Goal: Information Seeking & Learning: Learn about a topic

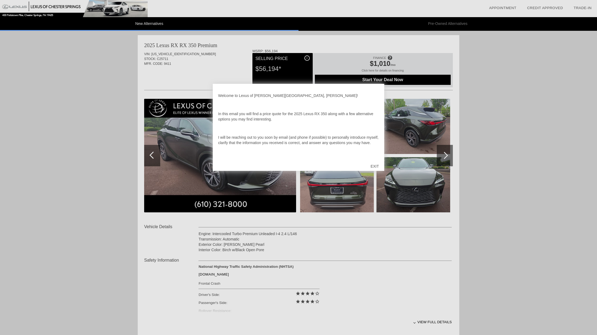
click at [372, 167] on div "EXIT" at bounding box center [374, 166] width 19 height 16
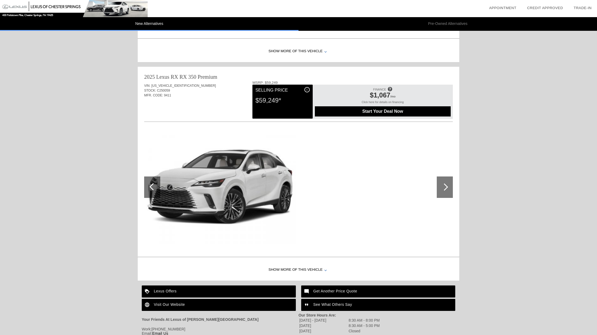
scroll to position [516, 0]
click at [442, 186] on div at bounding box center [445, 186] width 16 height 21
click at [445, 187] on div at bounding box center [444, 186] width 7 height 7
click at [281, 270] on div "Show More of this Vehicle" at bounding box center [299, 269] width 322 height 21
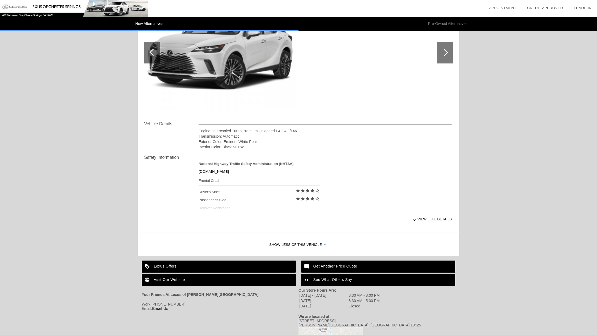
scroll to position [651, 0]
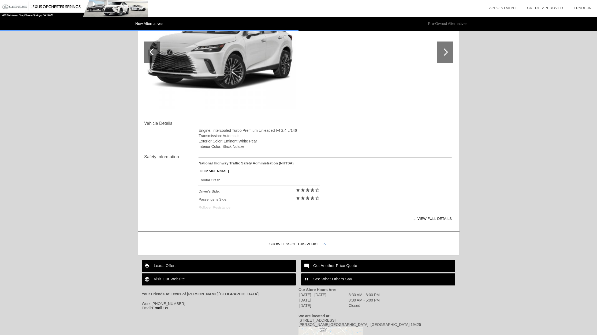
click at [435, 217] on div "View full details" at bounding box center [325, 218] width 253 height 13
click at [432, 219] on div "View less details" at bounding box center [325, 218] width 253 height 13
click at [432, 219] on div "View full details" at bounding box center [325, 218] width 253 height 13
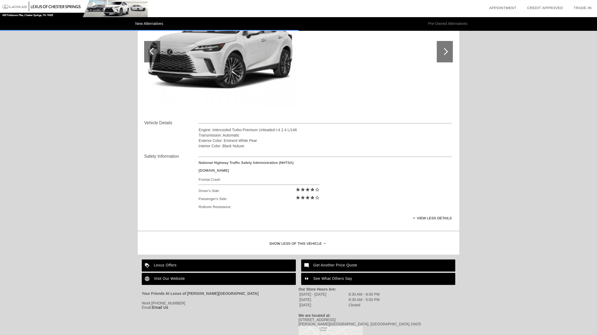
click at [432, 219] on div "View less details" at bounding box center [325, 218] width 253 height 13
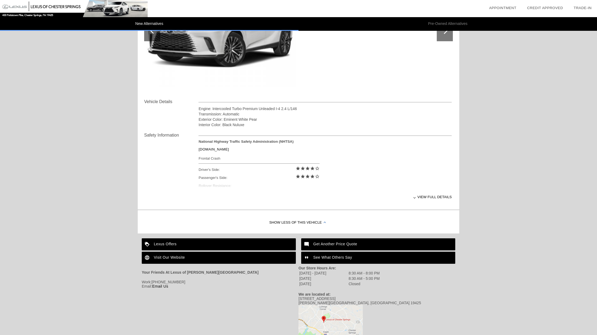
scroll to position [672, 0]
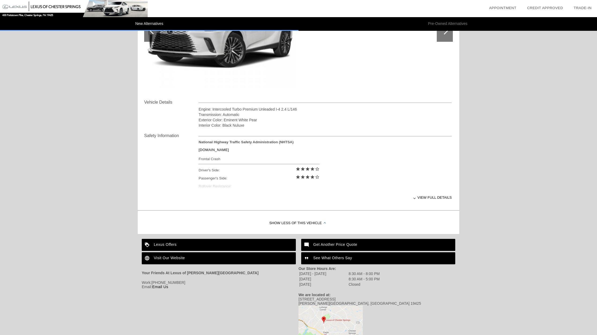
click at [326, 224] on div at bounding box center [325, 223] width 2 height 2
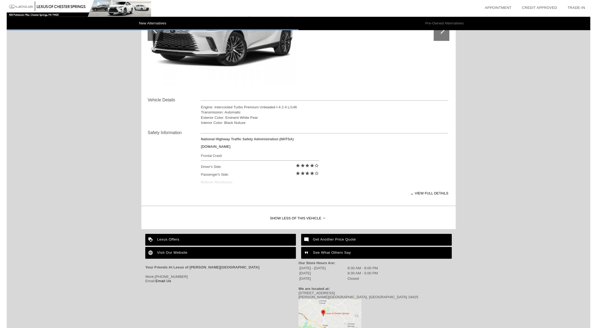
scroll to position [593, 0]
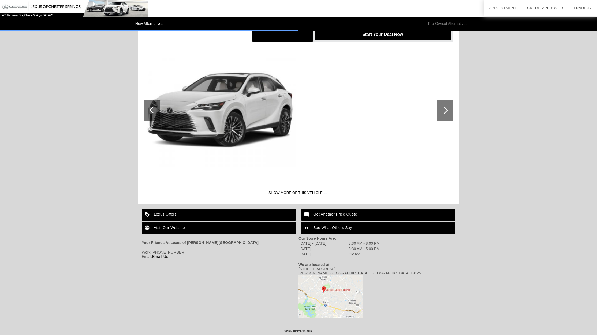
click at [322, 202] on div "Show More of this Vehicle" at bounding box center [299, 193] width 322 height 21
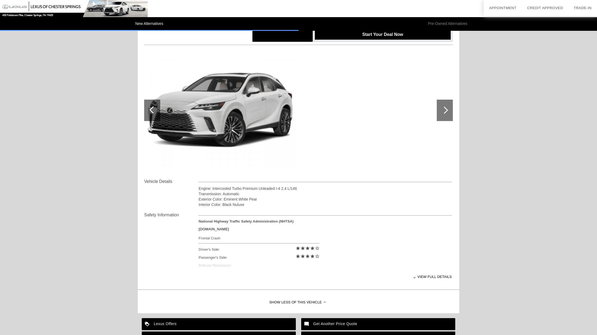
click at [324, 303] on div at bounding box center [325, 303] width 2 height 2
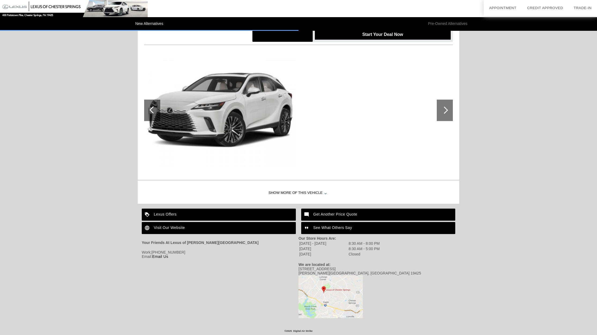
drag, startPoint x: 168, startPoint y: 214, endPoint x: 168, endPoint y: 206, distance: 7.3
click at [168, 214] on div "Lexus Offers" at bounding box center [219, 215] width 154 height 12
